Goal: Task Accomplishment & Management: Manage account settings

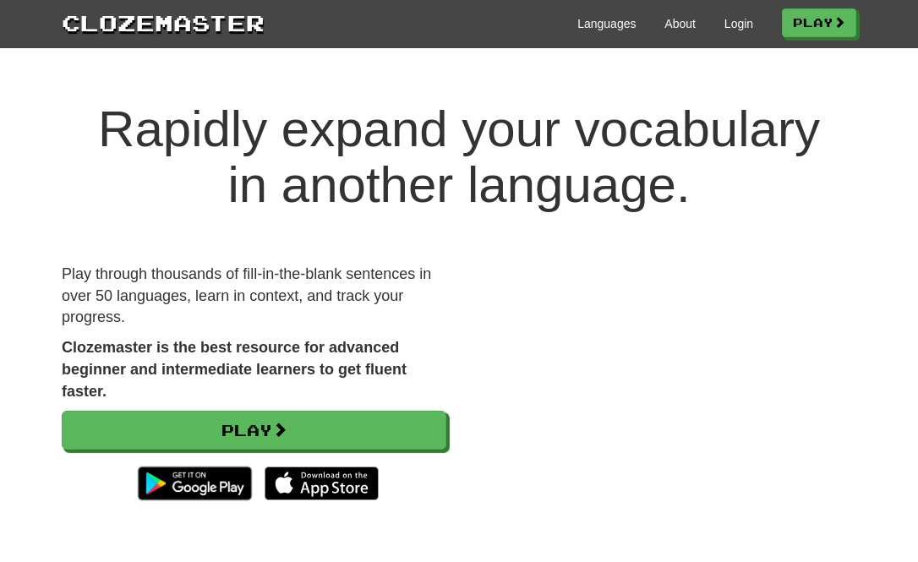
click at [730, 30] on link "Login" at bounding box center [739, 23] width 29 height 17
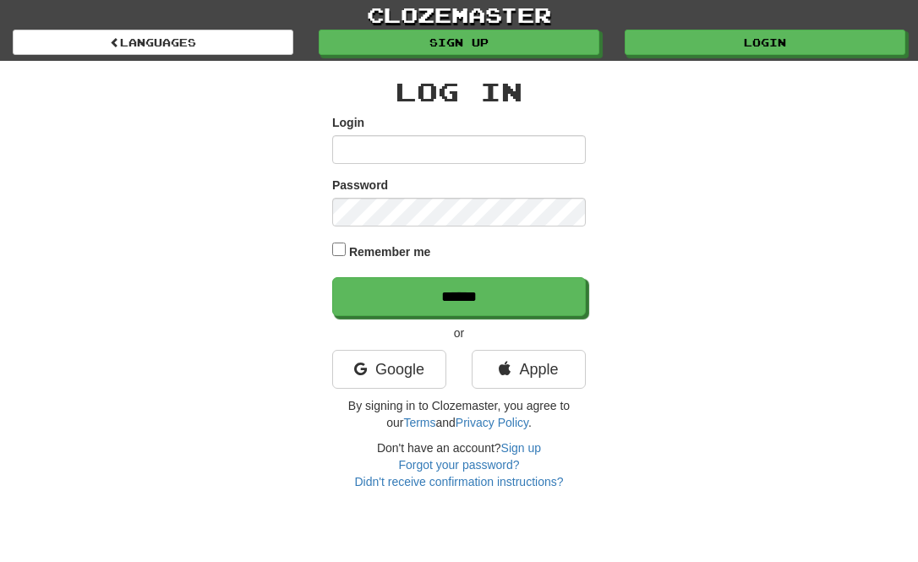
click at [536, 152] on input "Login" at bounding box center [459, 149] width 254 height 29
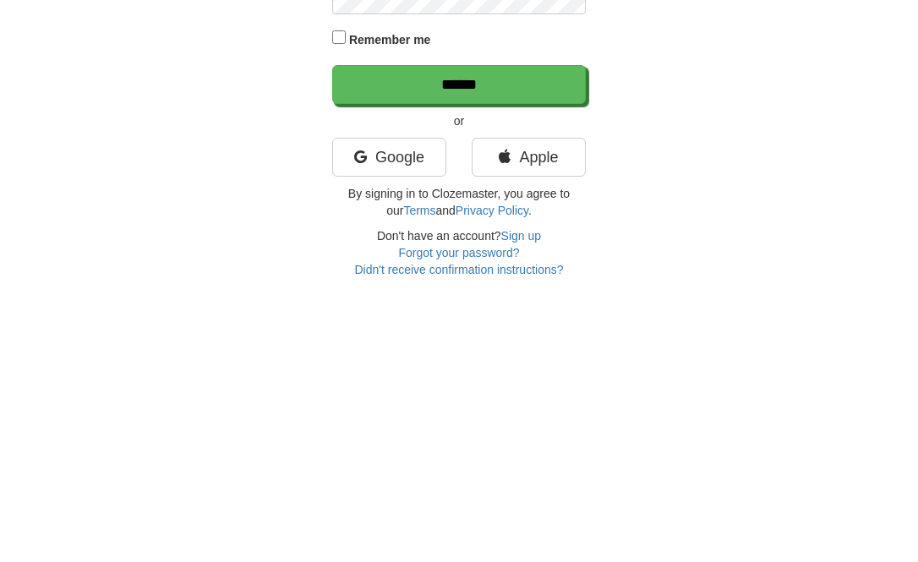
click at [410, 350] on link "Google" at bounding box center [389, 369] width 114 height 39
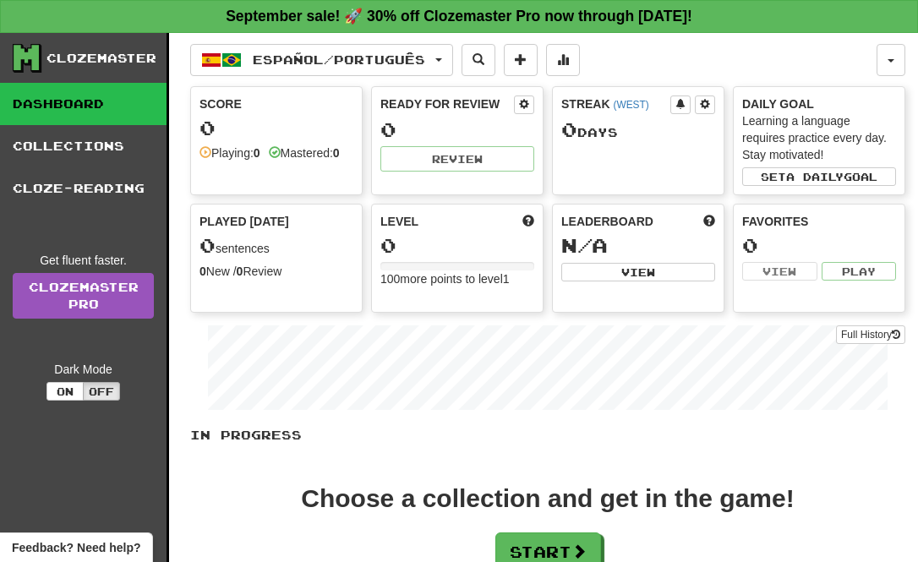
click at [112, 62] on div "Clozemaster" at bounding box center [102, 58] width 110 height 17
click at [894, 62] on span "button" at bounding box center [891, 60] width 7 height 3
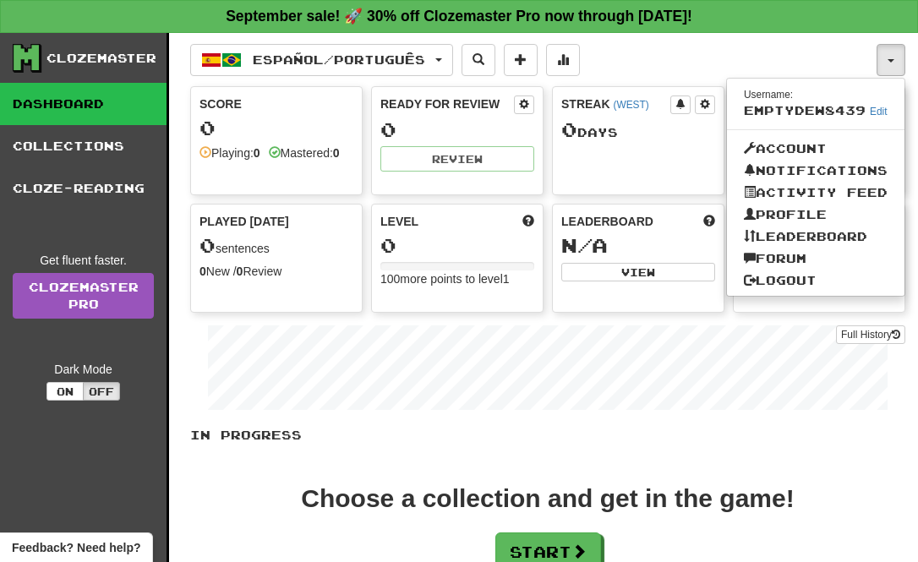
click at [839, 142] on link "Account" at bounding box center [816, 149] width 178 height 22
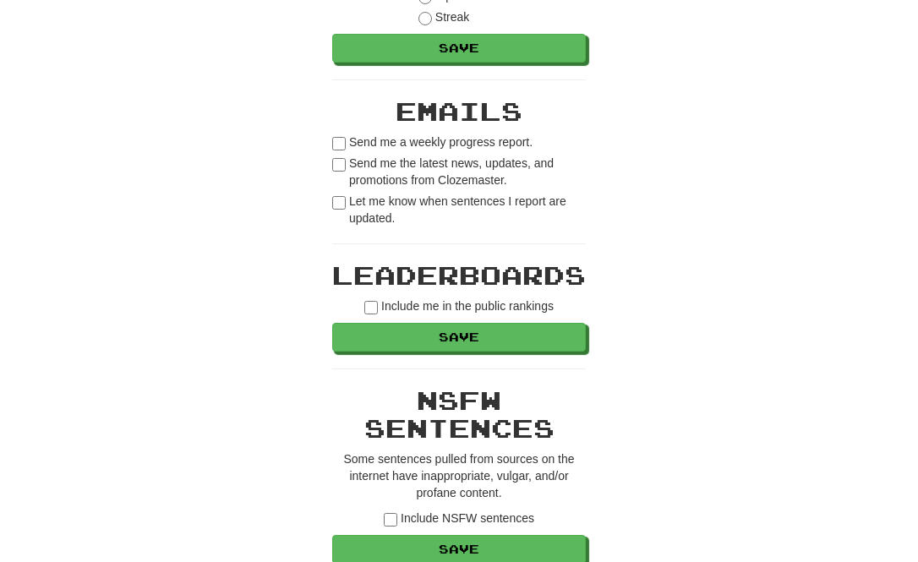
scroll to position [723, 0]
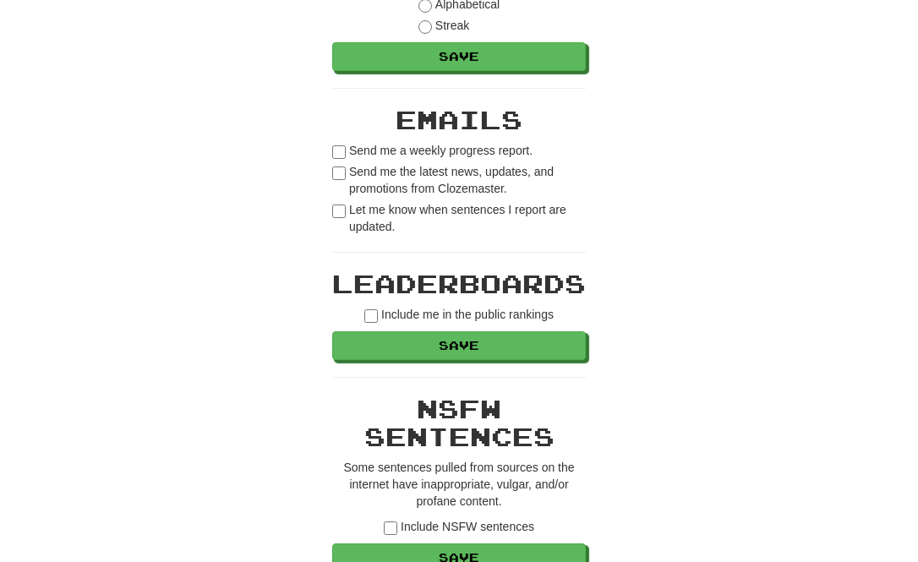
click at [425, 152] on label "Send me a weekly progress report." at bounding box center [432, 150] width 200 height 17
click at [356, 175] on label "Send me the latest news, updates, and promotions from Clozemaster." at bounding box center [459, 180] width 254 height 34
click at [364, 216] on label "Let me know when sentences I report are updated." at bounding box center [459, 218] width 254 height 34
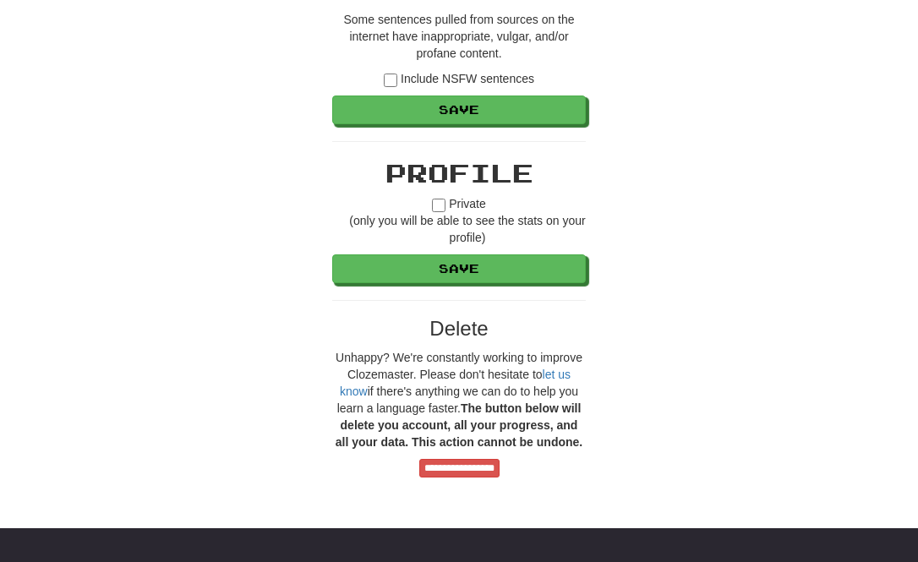
scroll to position [1174, 0]
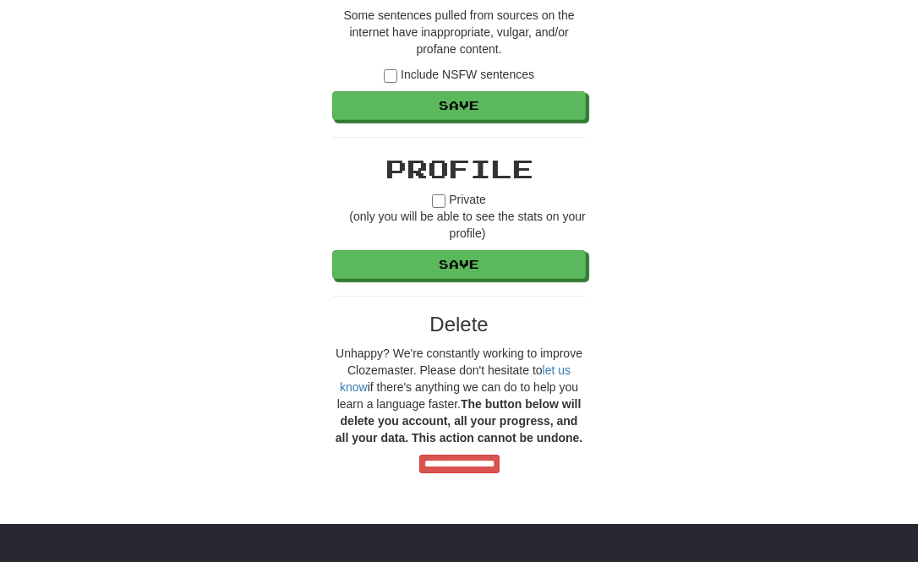
click at [500, 468] on input "**********" at bounding box center [459, 465] width 80 height 19
